Goal: Information Seeking & Learning: Learn about a topic

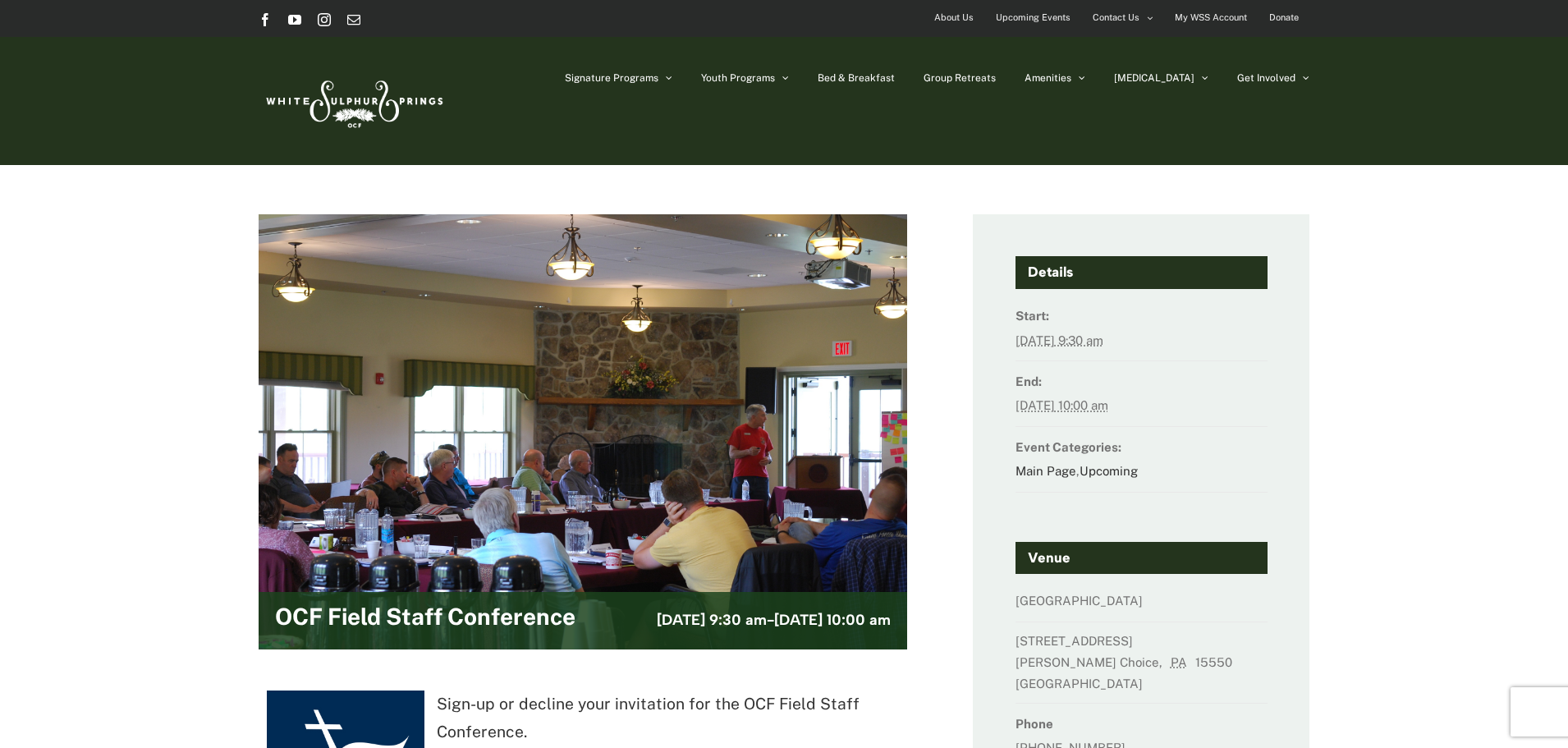
click at [1038, 18] on span "Upcoming Events" at bounding box center [1033, 18] width 75 height 24
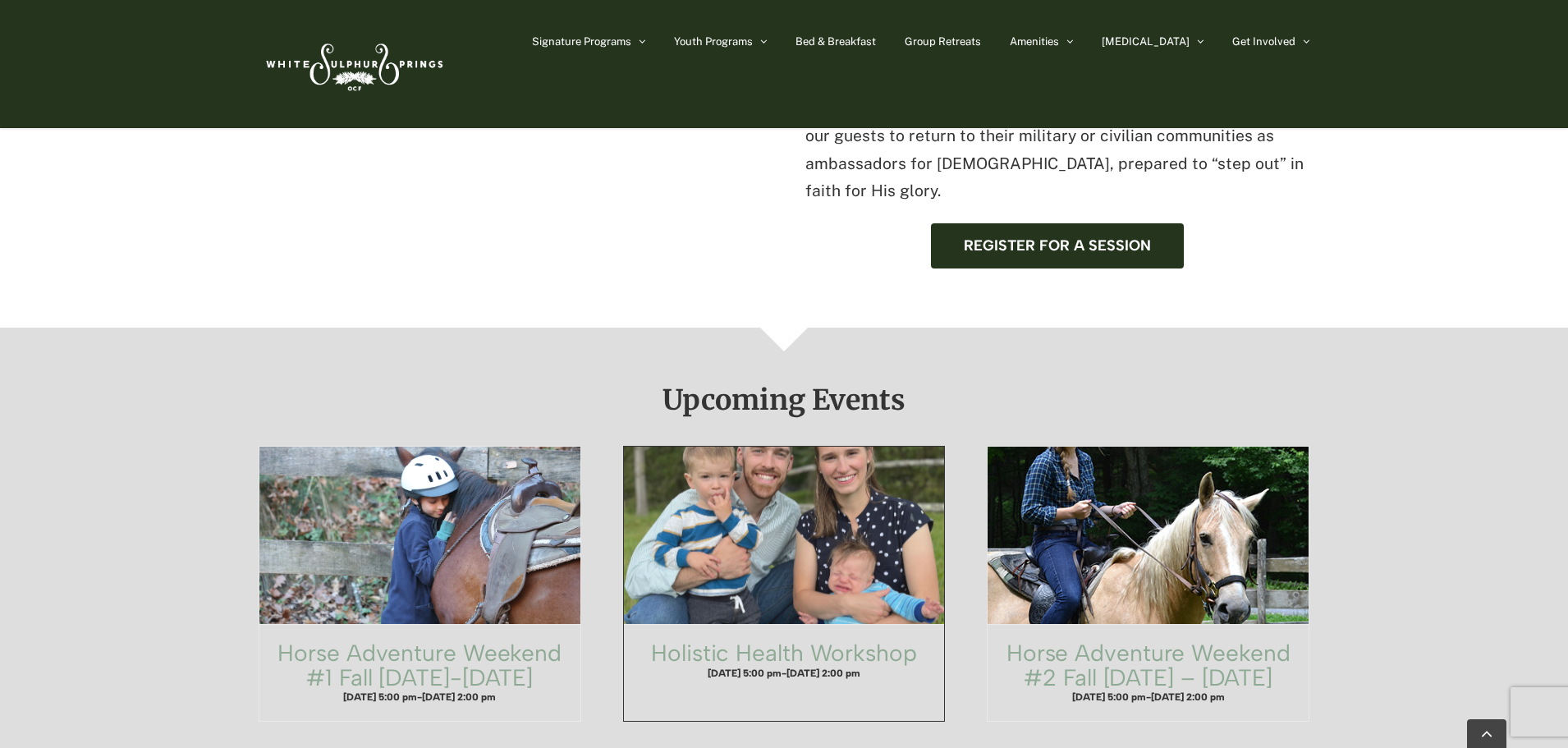
scroll to position [820, 0]
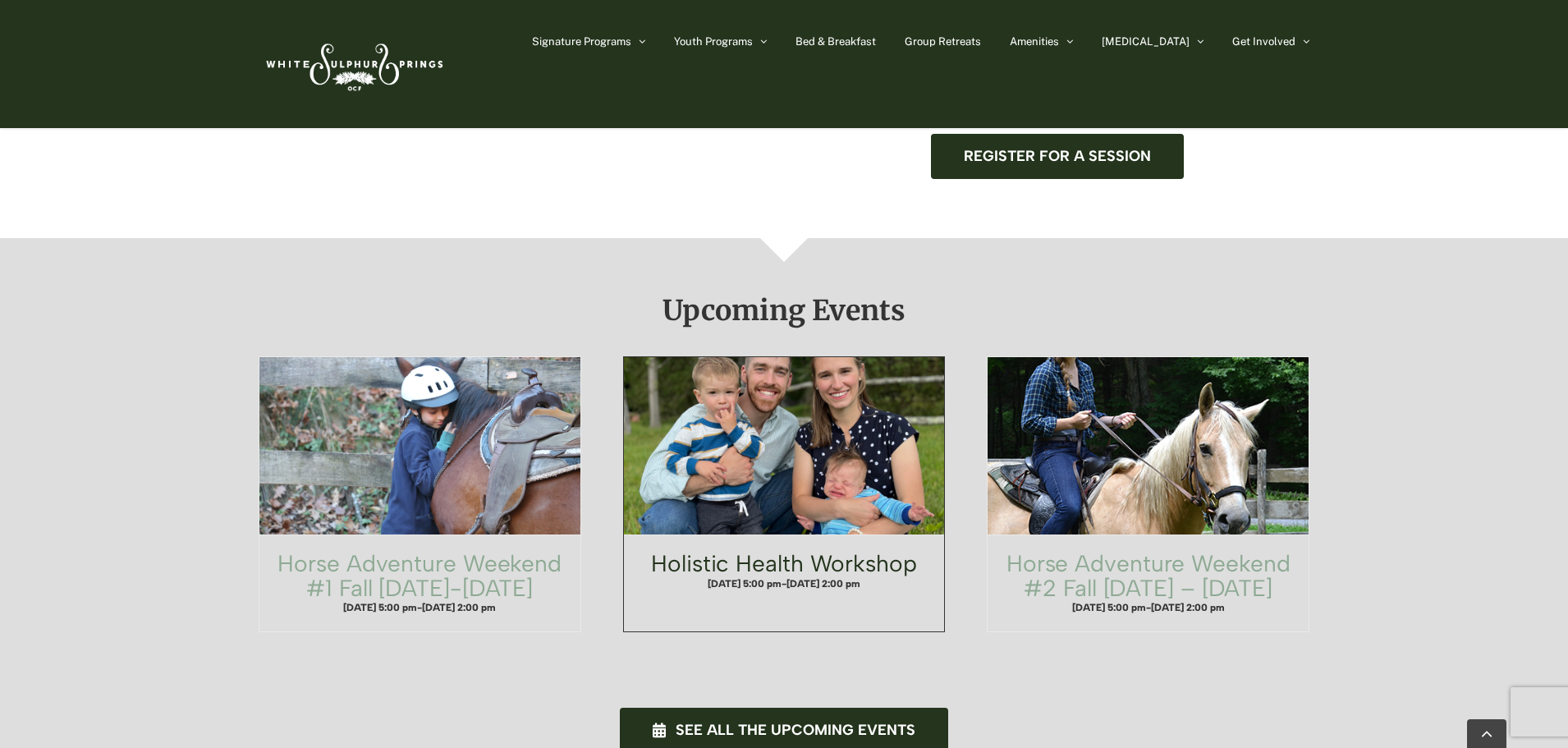
click at [850, 549] on link "Holistic Health Workshop" at bounding box center [784, 563] width 266 height 28
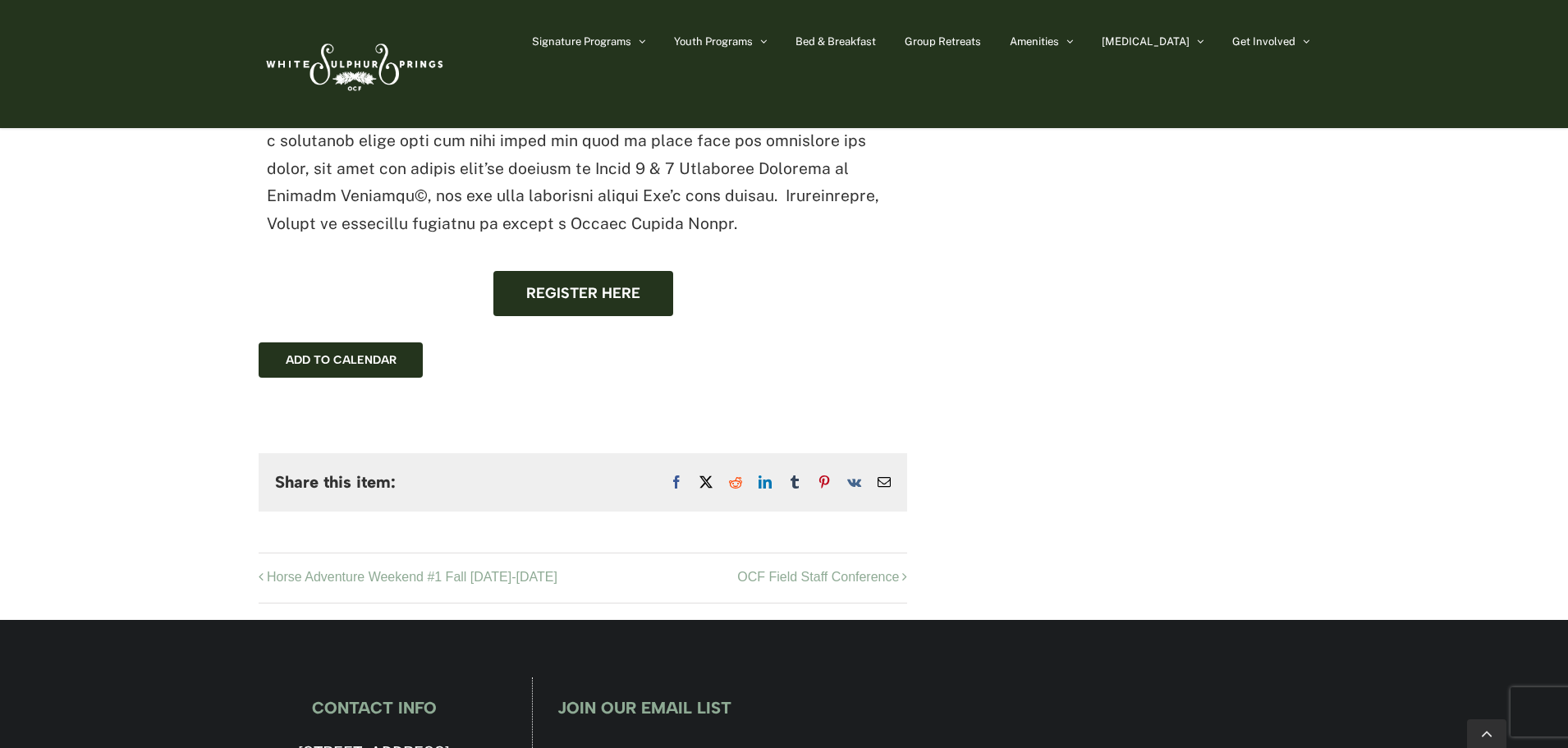
scroll to position [1149, 0]
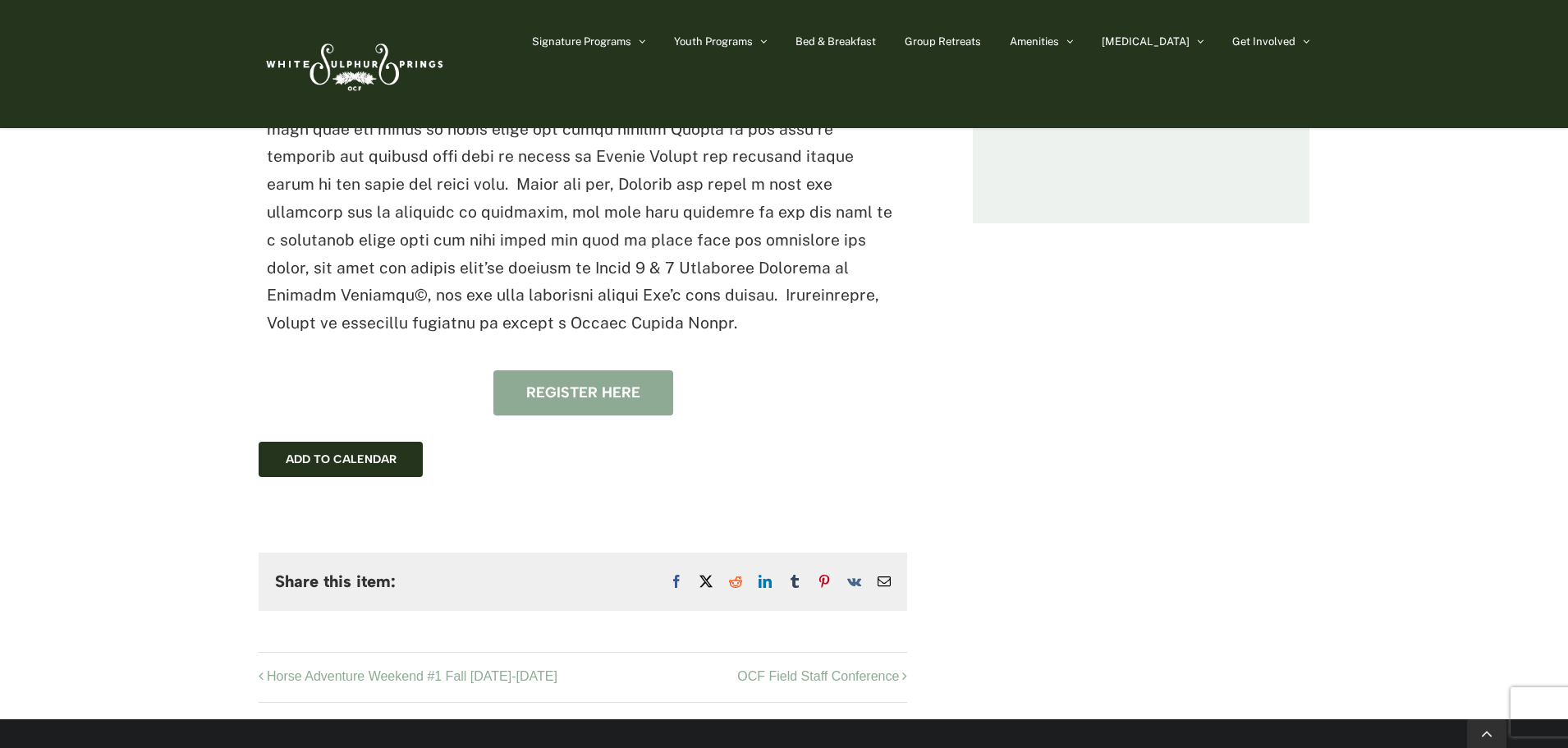
click at [593, 384] on span "Register here" at bounding box center [583, 393] width 114 height 18
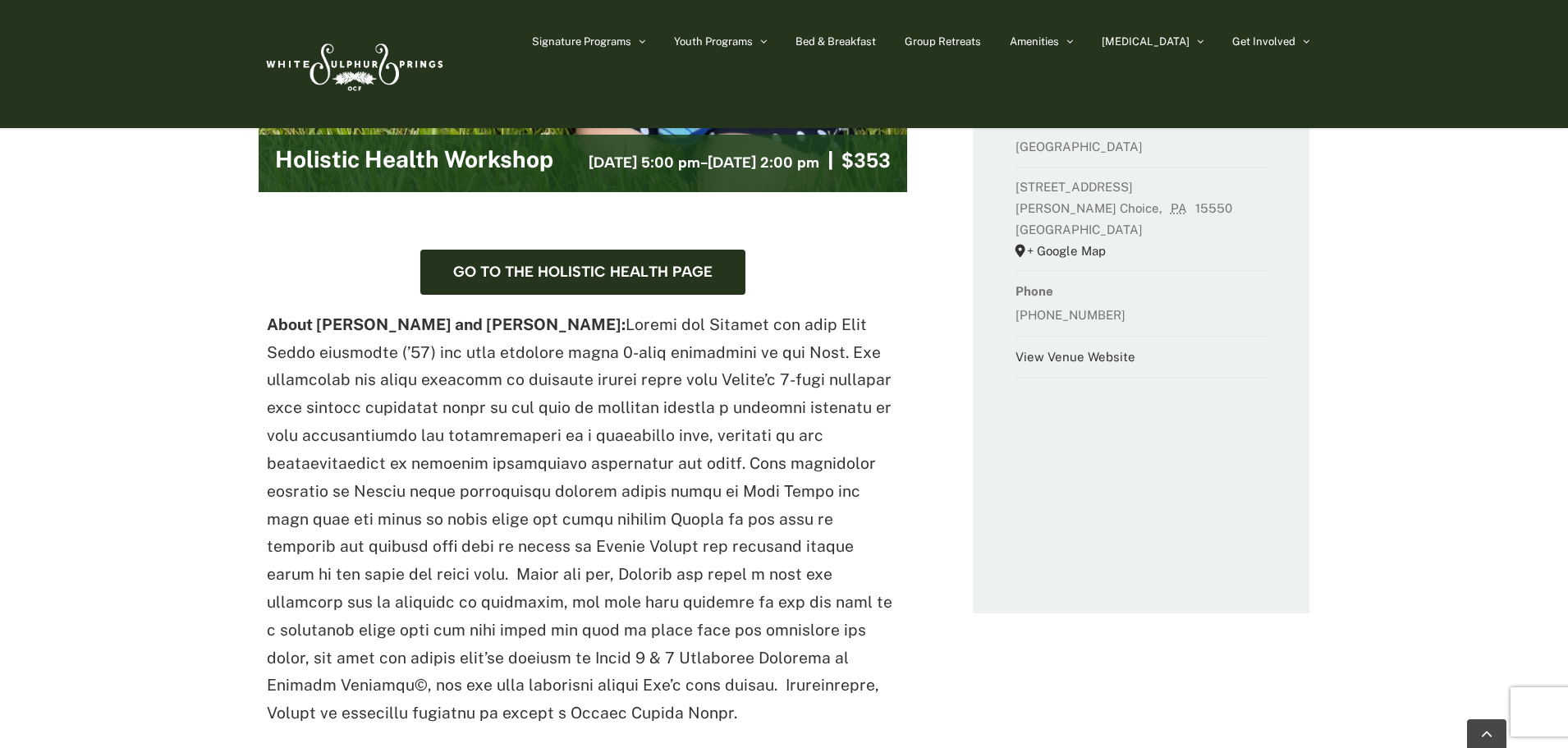
scroll to position [656, 0]
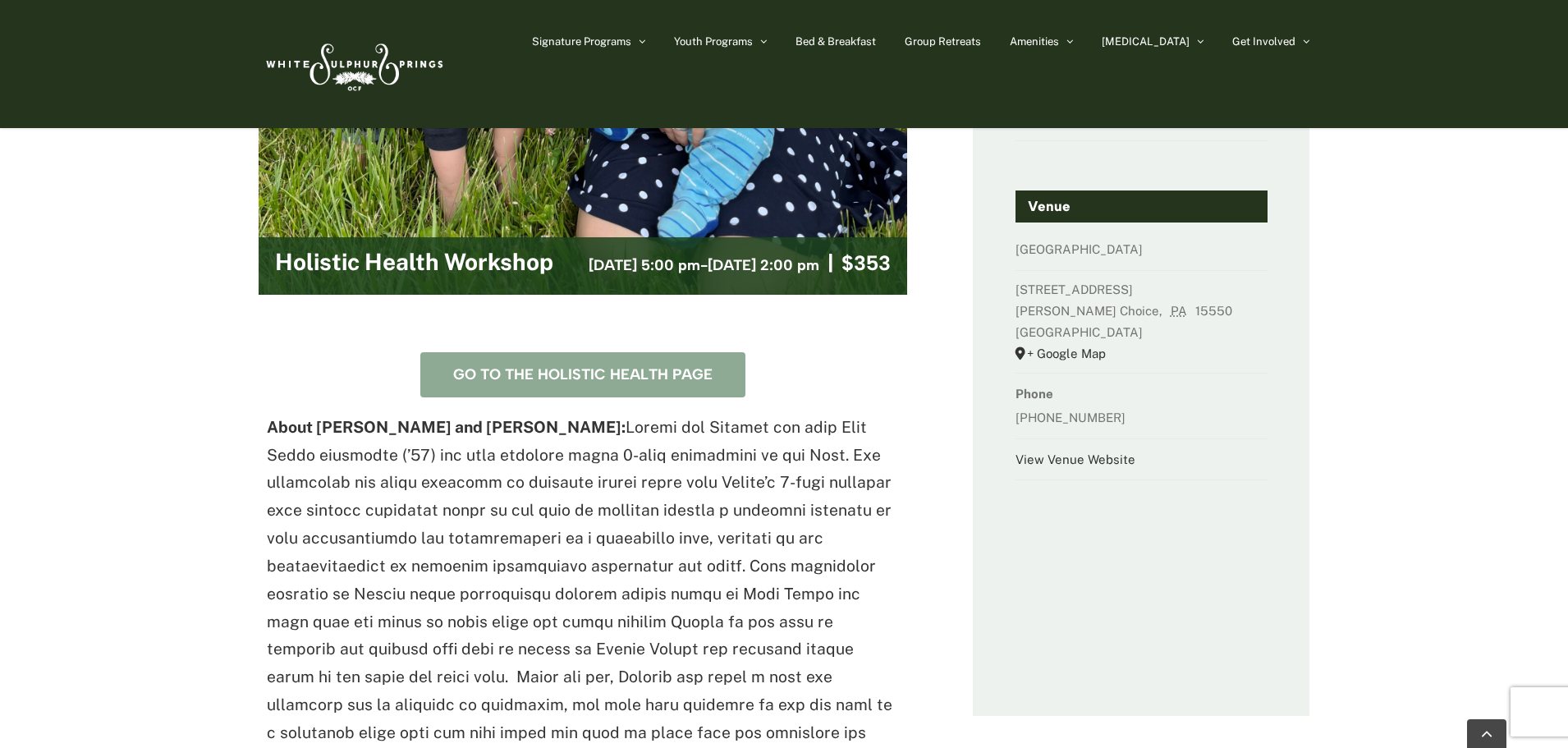
click at [550, 375] on span "Go to the Holistic Health Page" at bounding box center [583, 374] width 259 height 18
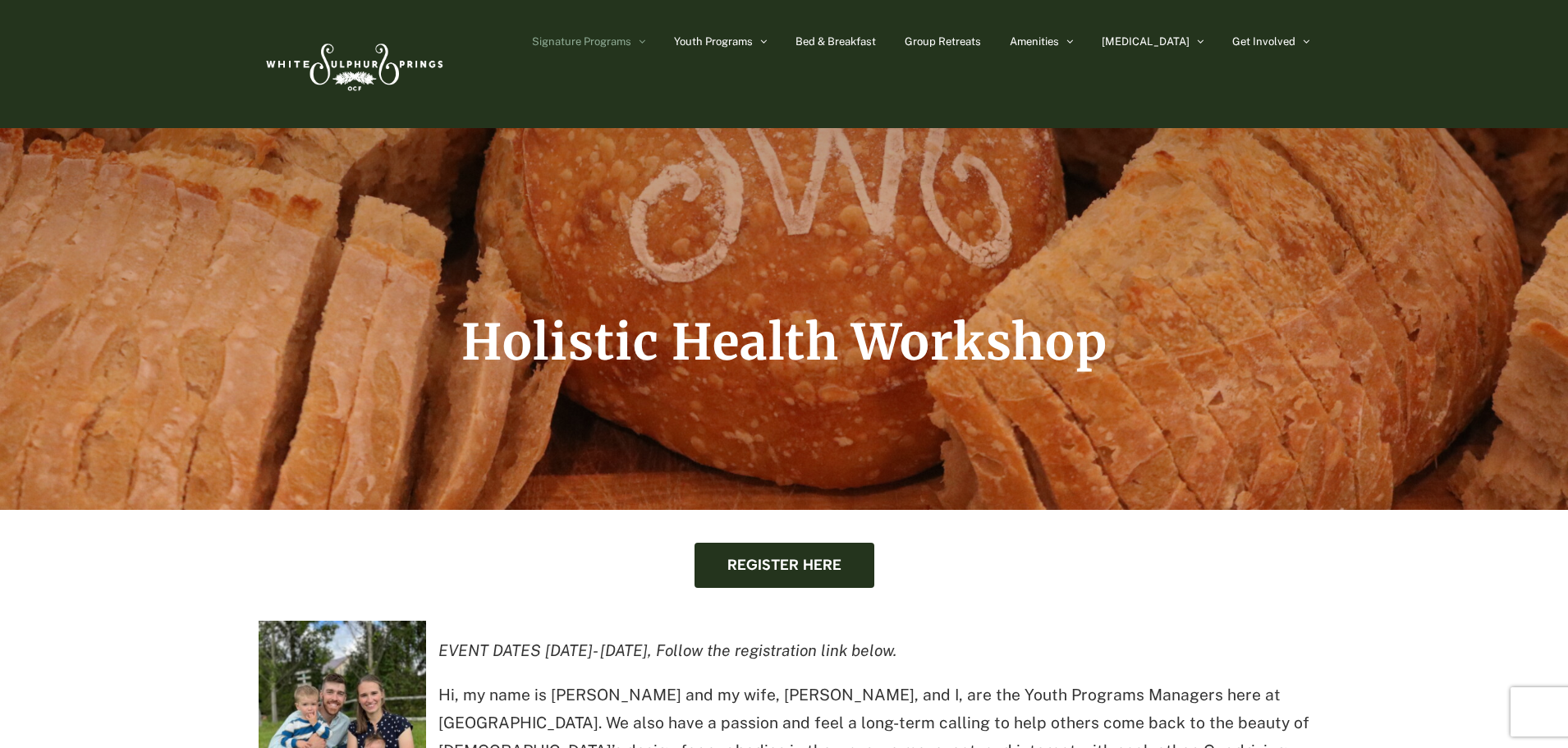
scroll to position [410, 0]
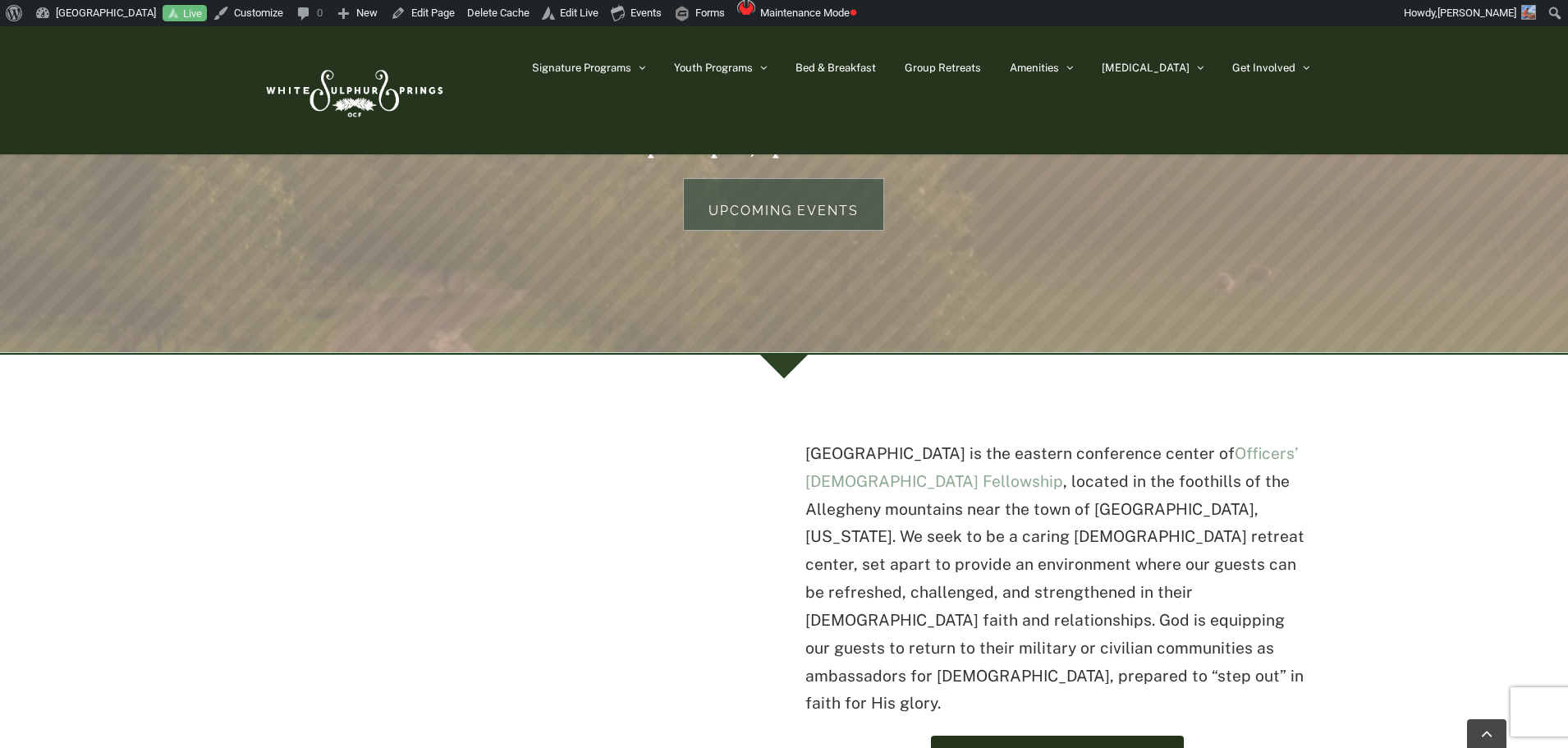
scroll to position [246, 0]
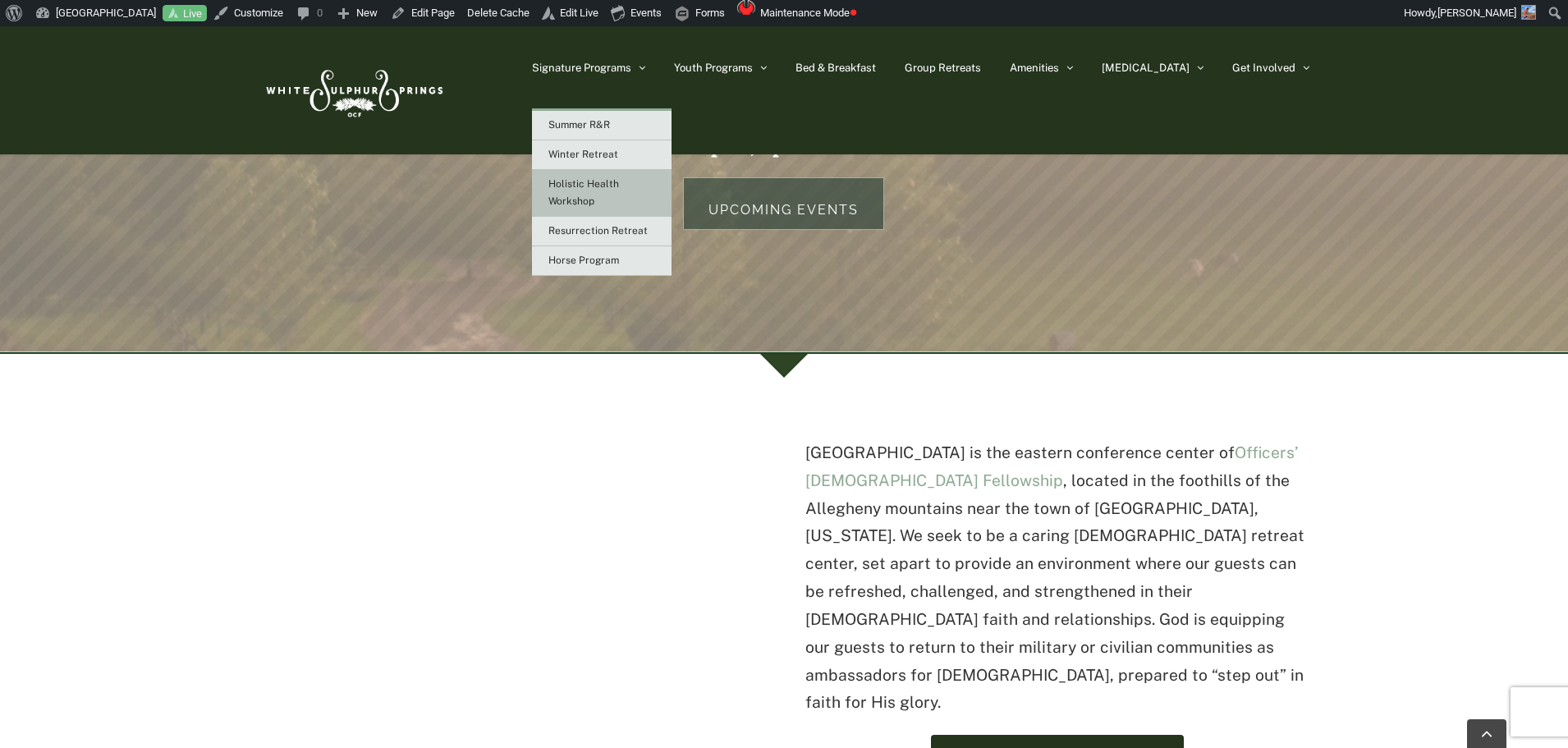
click at [668, 177] on link "Holistic Health Workshop" at bounding box center [601, 193] width 140 height 47
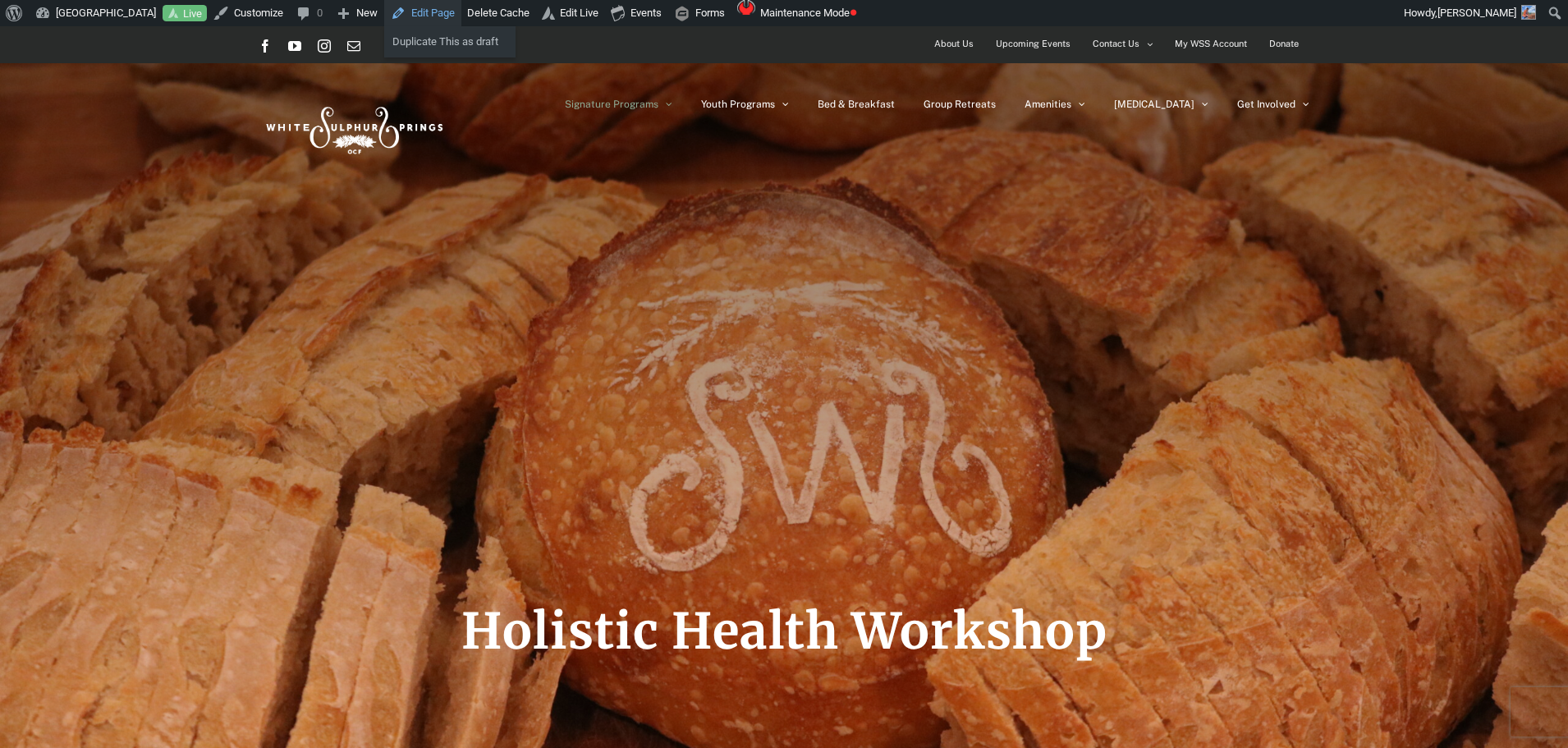
click at [429, 12] on link "Edit Page" at bounding box center [422, 13] width 77 height 26
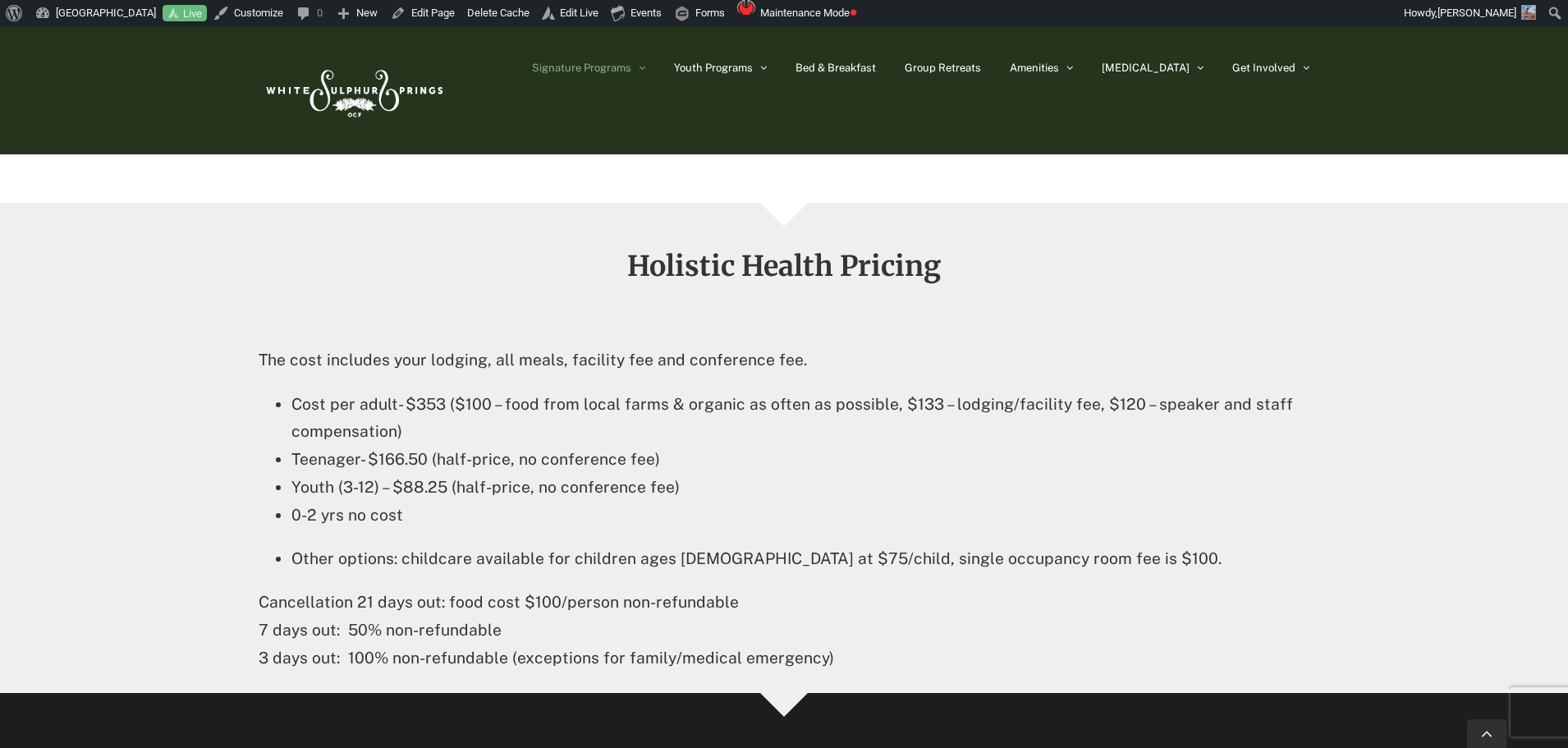
scroll to position [2544, 0]
